Goal: Task Accomplishment & Management: Manage account settings

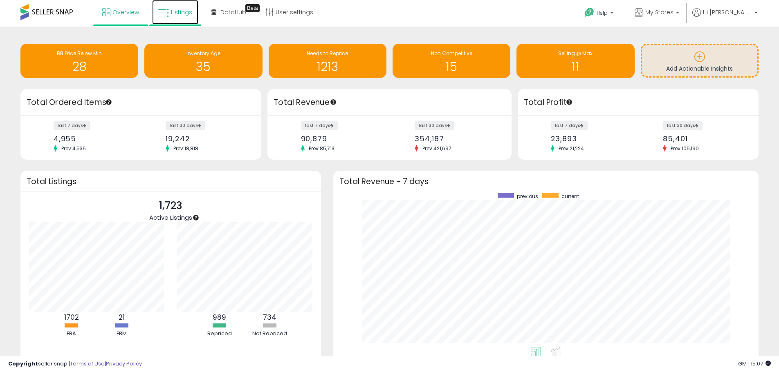
click at [179, 16] on link "Listings" at bounding box center [175, 12] width 46 height 25
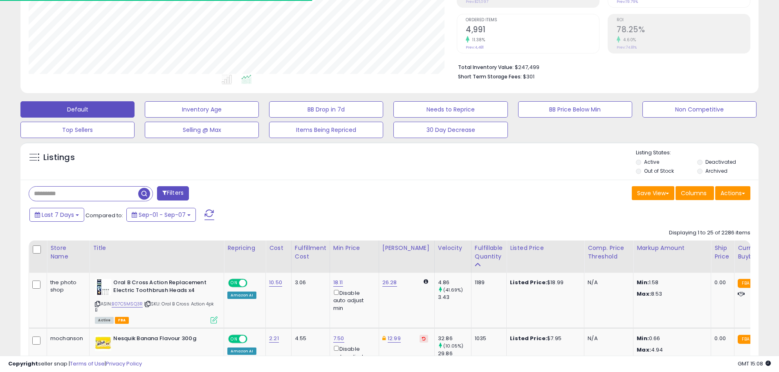
scroll to position [164, 0]
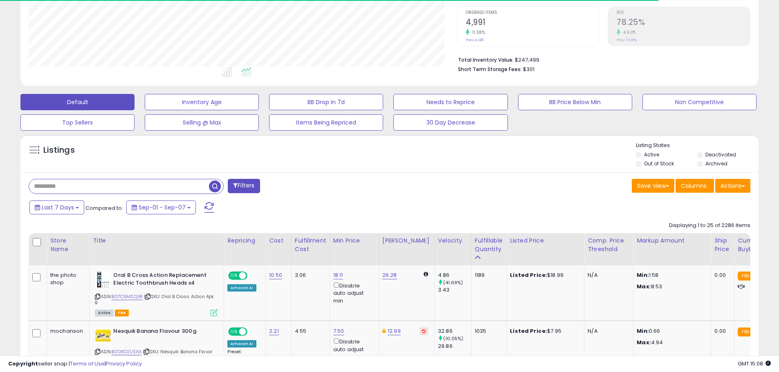
drag, startPoint x: 79, startPoint y: 191, endPoint x: 488, endPoint y: 182, distance: 409.7
click at [488, 182] on div "Save View Save As New View Update Current View Columns Actions Import Export Vi…" at bounding box center [573, 187] width 367 height 16
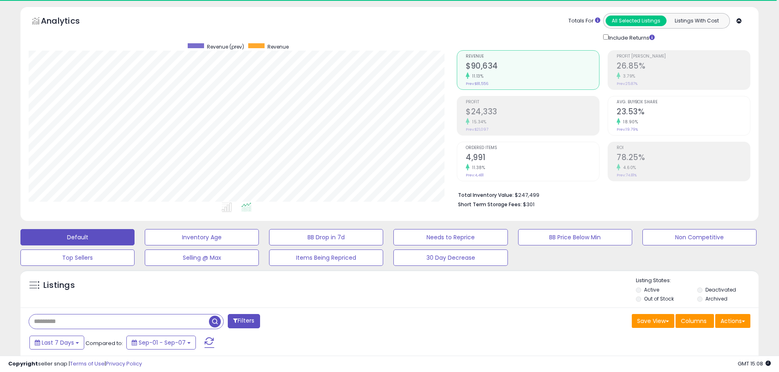
scroll to position [0, 0]
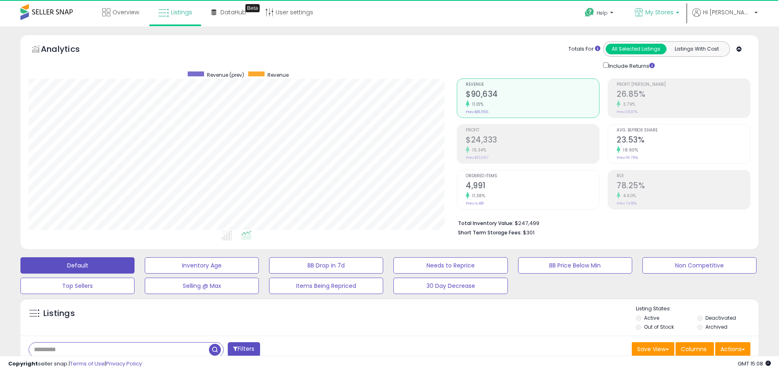
click at [673, 16] on span "My Stores" at bounding box center [659, 12] width 28 height 8
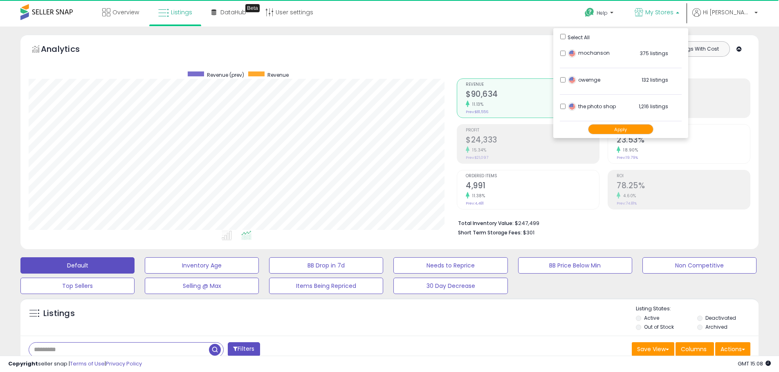
click at [673, 16] on span "My Stores" at bounding box center [659, 12] width 28 height 8
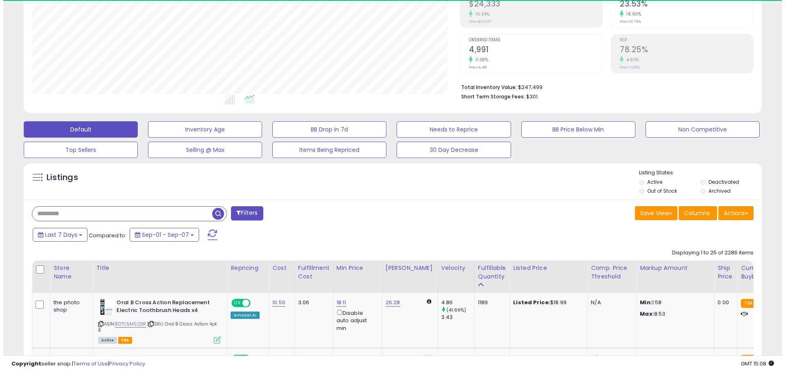
scroll to position [204, 0]
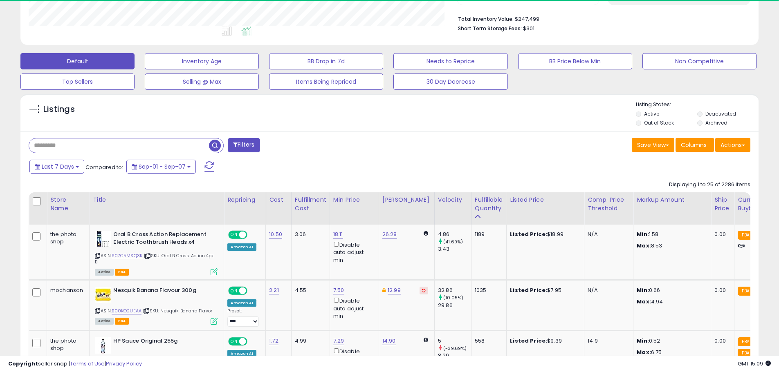
click at [258, 149] on button "Filters" at bounding box center [244, 145] width 32 height 14
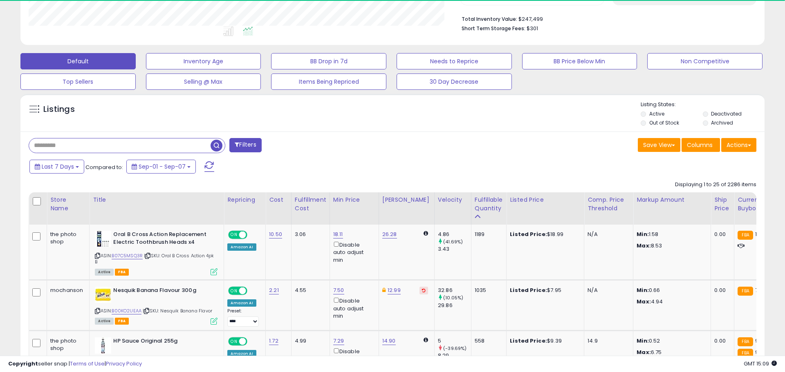
scroll to position [168, 432]
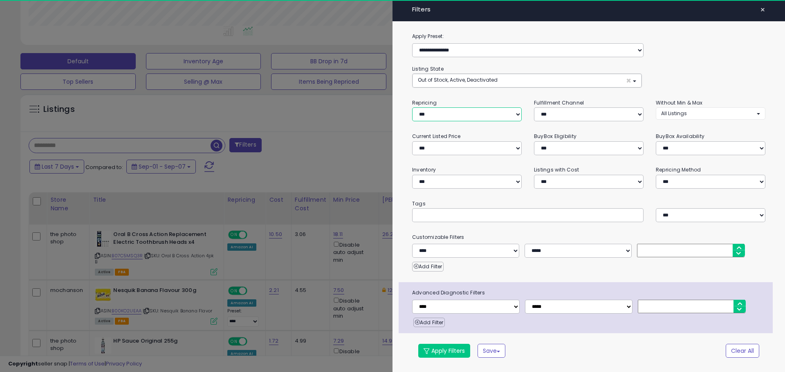
click at [470, 114] on select "**********" at bounding box center [467, 115] width 110 height 14
click at [455, 110] on select "**********" at bounding box center [467, 115] width 110 height 14
click at [666, 181] on select "**********" at bounding box center [711, 182] width 110 height 14
select select "******"
click at [656, 175] on select "**********" at bounding box center [711, 182] width 110 height 14
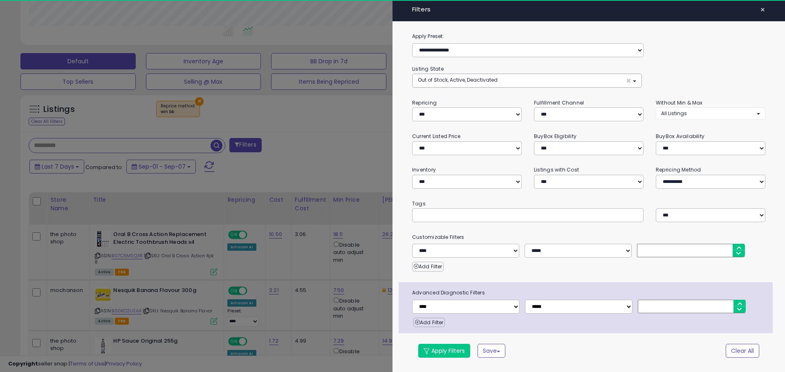
click at [453, 359] on div "**********" at bounding box center [588, 200] width 392 height 337
click at [451, 351] on button "Apply Filters" at bounding box center [444, 351] width 52 height 14
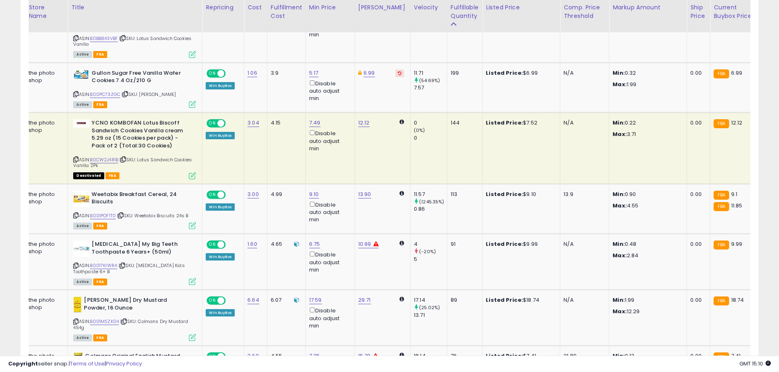
scroll to position [0, 37]
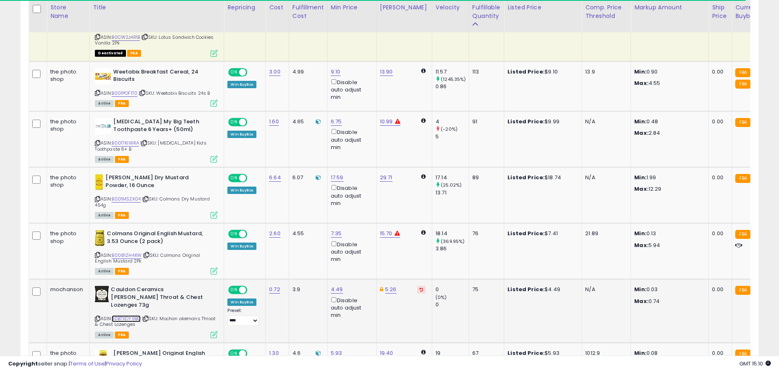
click at [135, 316] on link "B0B7XDY9BQ" at bounding box center [126, 319] width 29 height 7
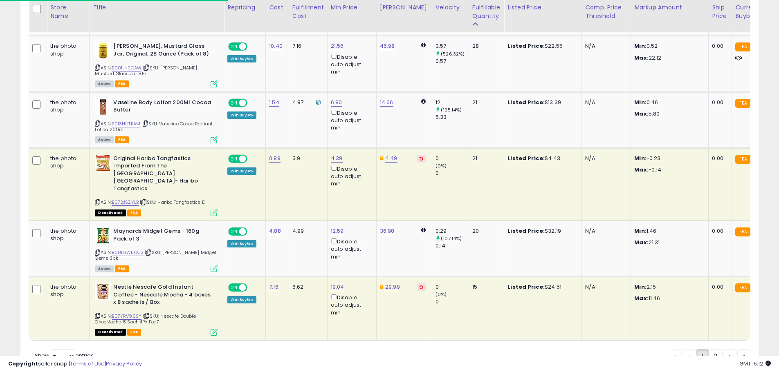
scroll to position [1586, 0]
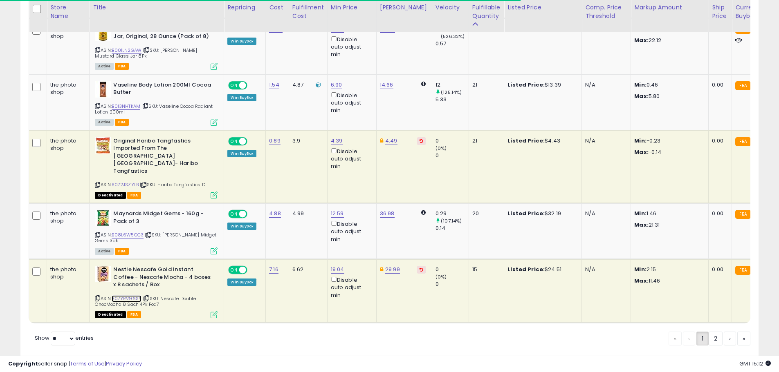
click at [126, 296] on link "B07YRV96SY" at bounding box center [127, 299] width 30 height 7
click at [717, 332] on link "2" at bounding box center [715, 339] width 14 height 14
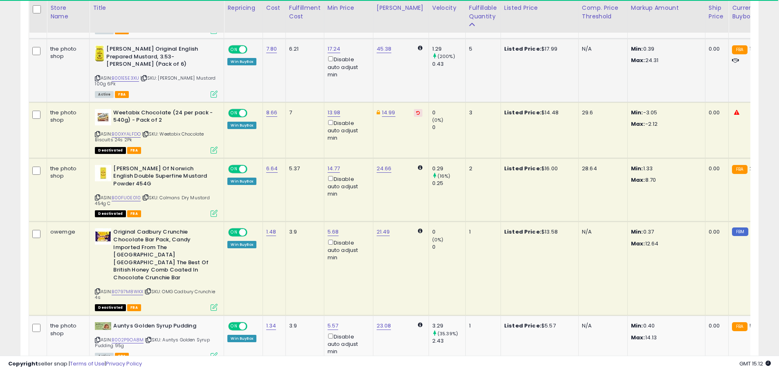
scroll to position [502, 0]
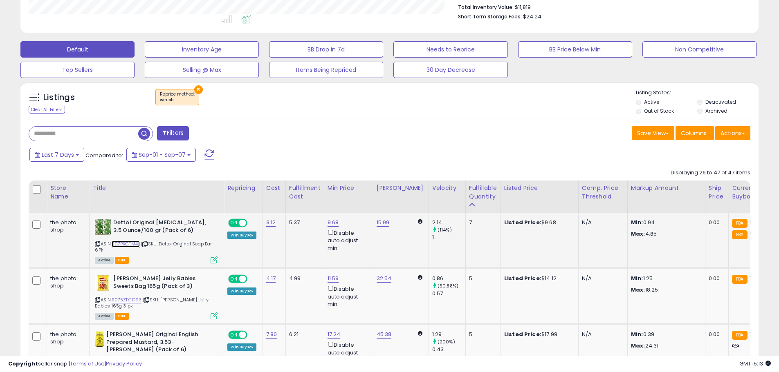
click at [133, 246] on link "B07PXGFM4J" at bounding box center [126, 244] width 28 height 7
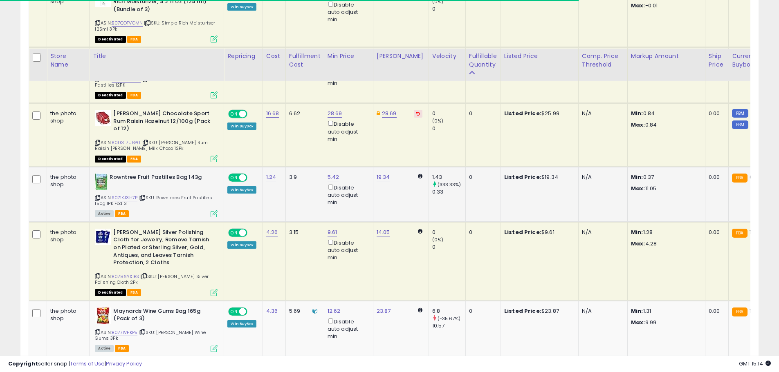
scroll to position [1423, 0]
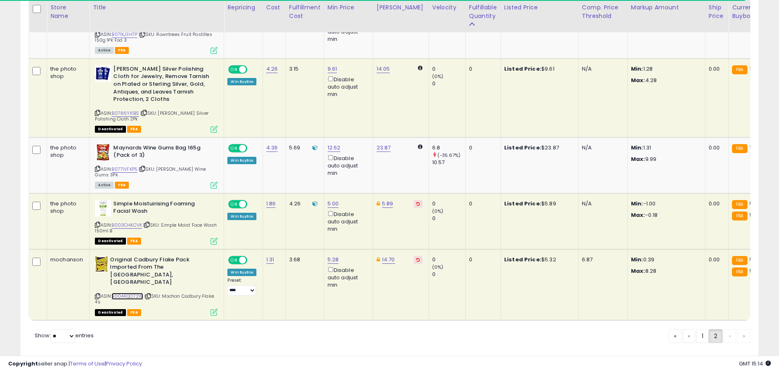
click at [130, 293] on link "B004AQO72W" at bounding box center [127, 296] width 31 height 7
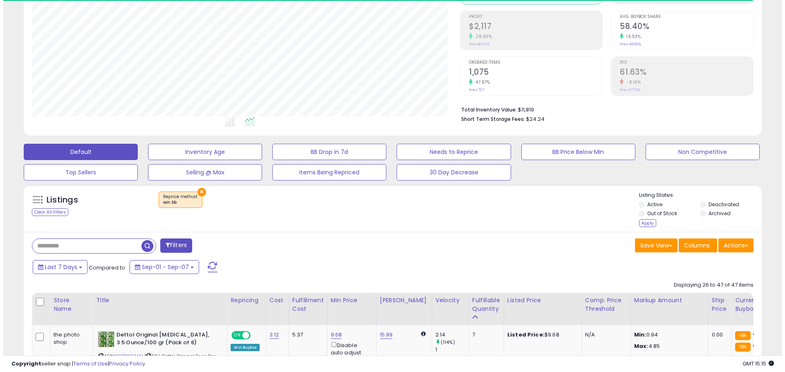
scroll to position [74, 0]
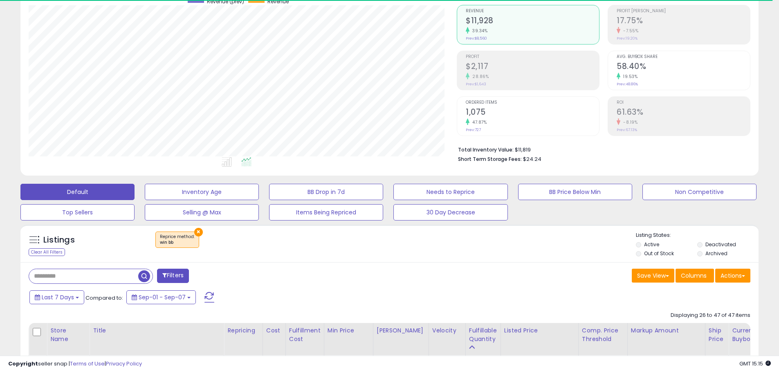
click at [702, 246] on li "Deactivated" at bounding box center [727, 245] width 60 height 9
click at [179, 278] on button "Filters" at bounding box center [173, 276] width 32 height 14
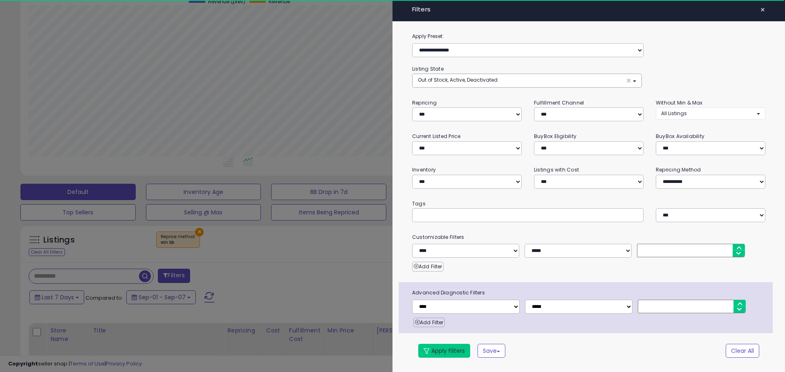
click at [435, 352] on button "Apply Filters" at bounding box center [444, 351] width 52 height 14
click at [436, 354] on button "Apply Filters" at bounding box center [444, 351] width 52 height 14
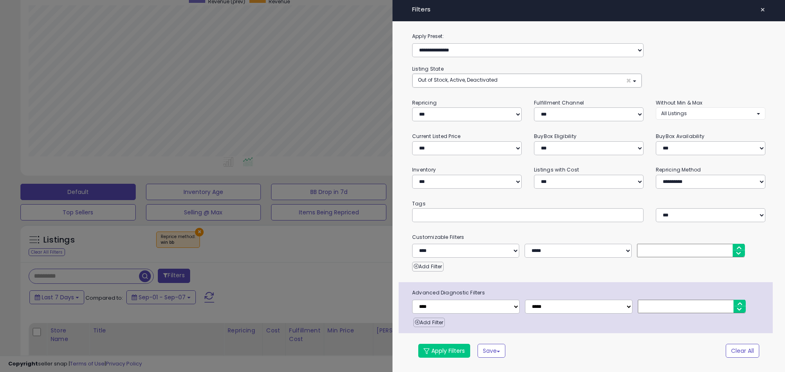
click at [323, 246] on div at bounding box center [392, 186] width 785 height 372
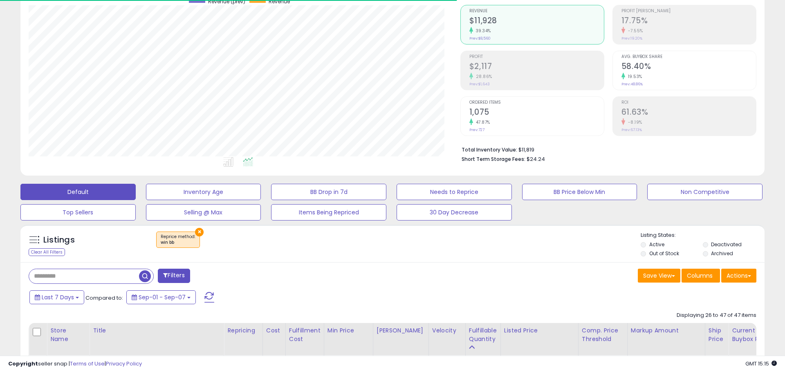
scroll to position [408615, 408355]
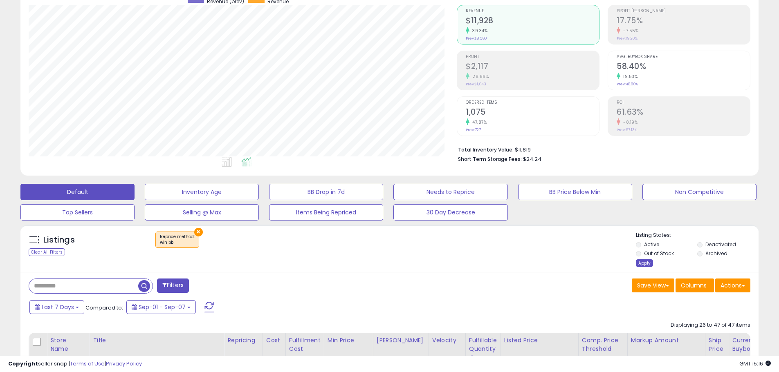
click at [648, 263] on div "Apply" at bounding box center [644, 264] width 17 height 8
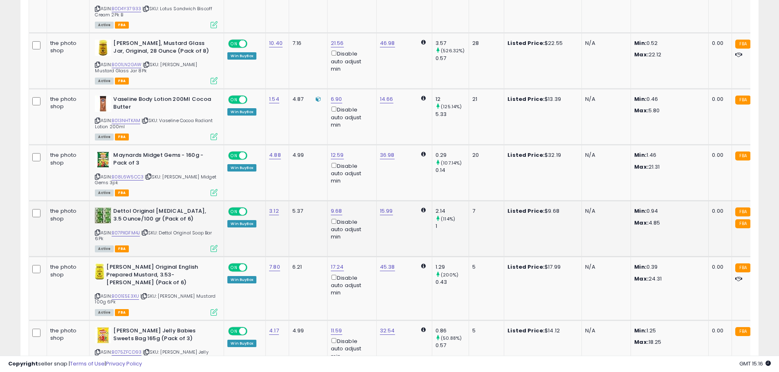
scroll to position [1569, 0]
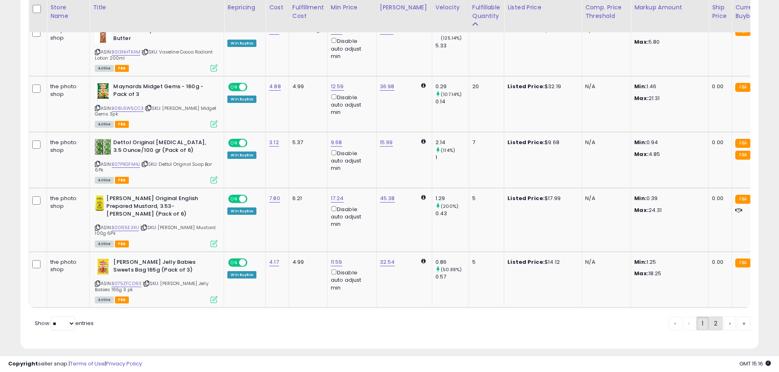
click at [717, 318] on link "2" at bounding box center [715, 324] width 14 height 14
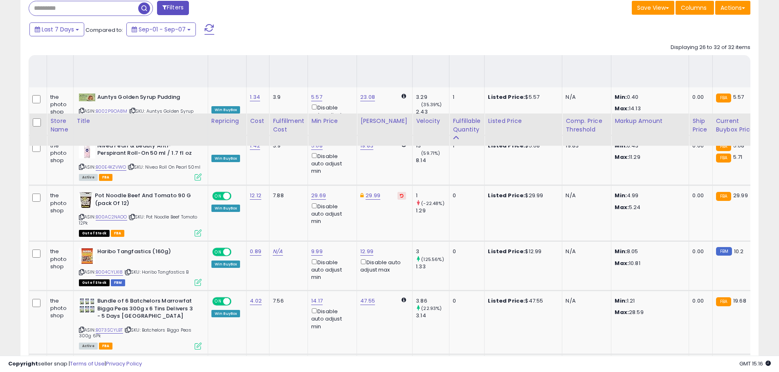
scroll to position [192, 0]
